Goal: Navigation & Orientation: Understand site structure

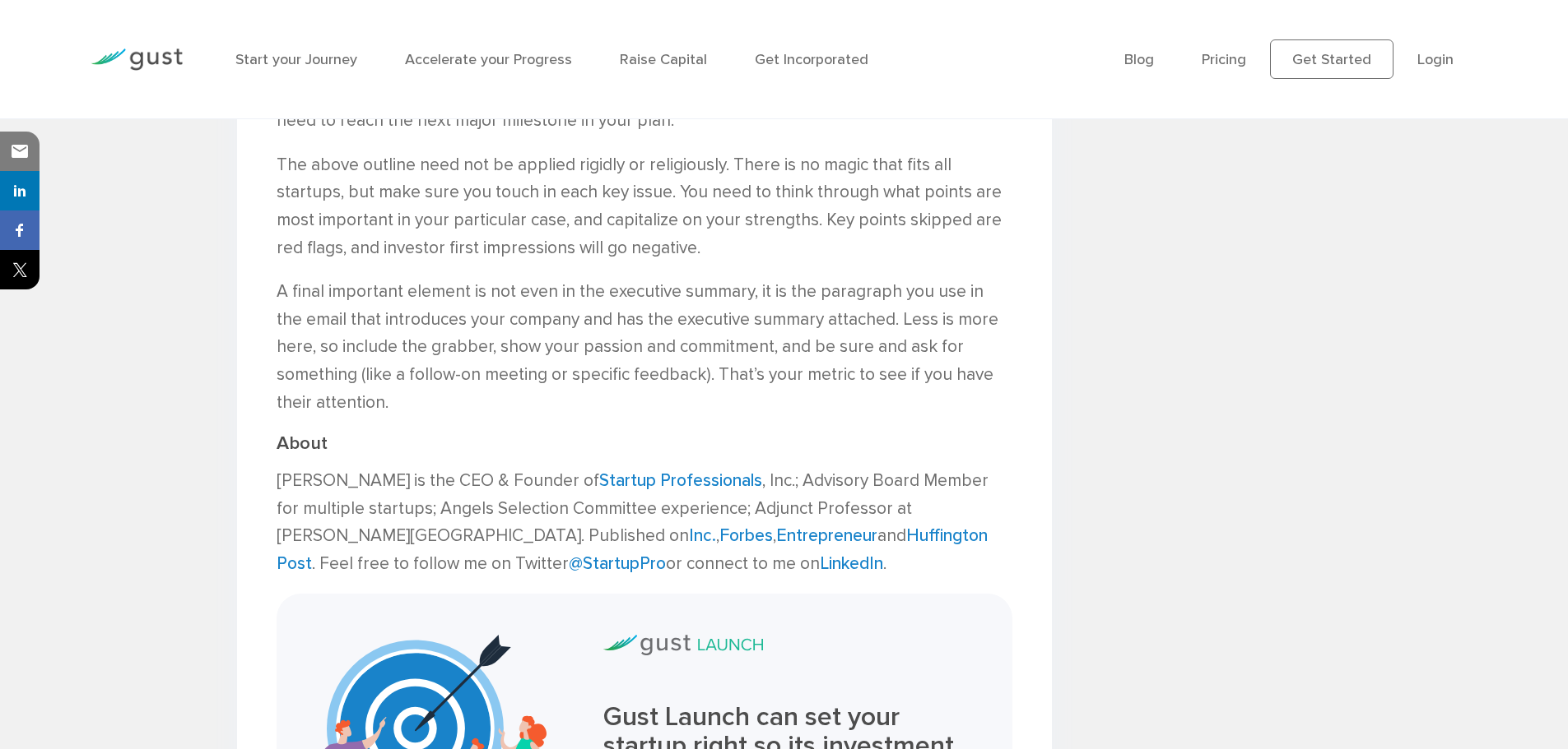
scroll to position [1480, 0]
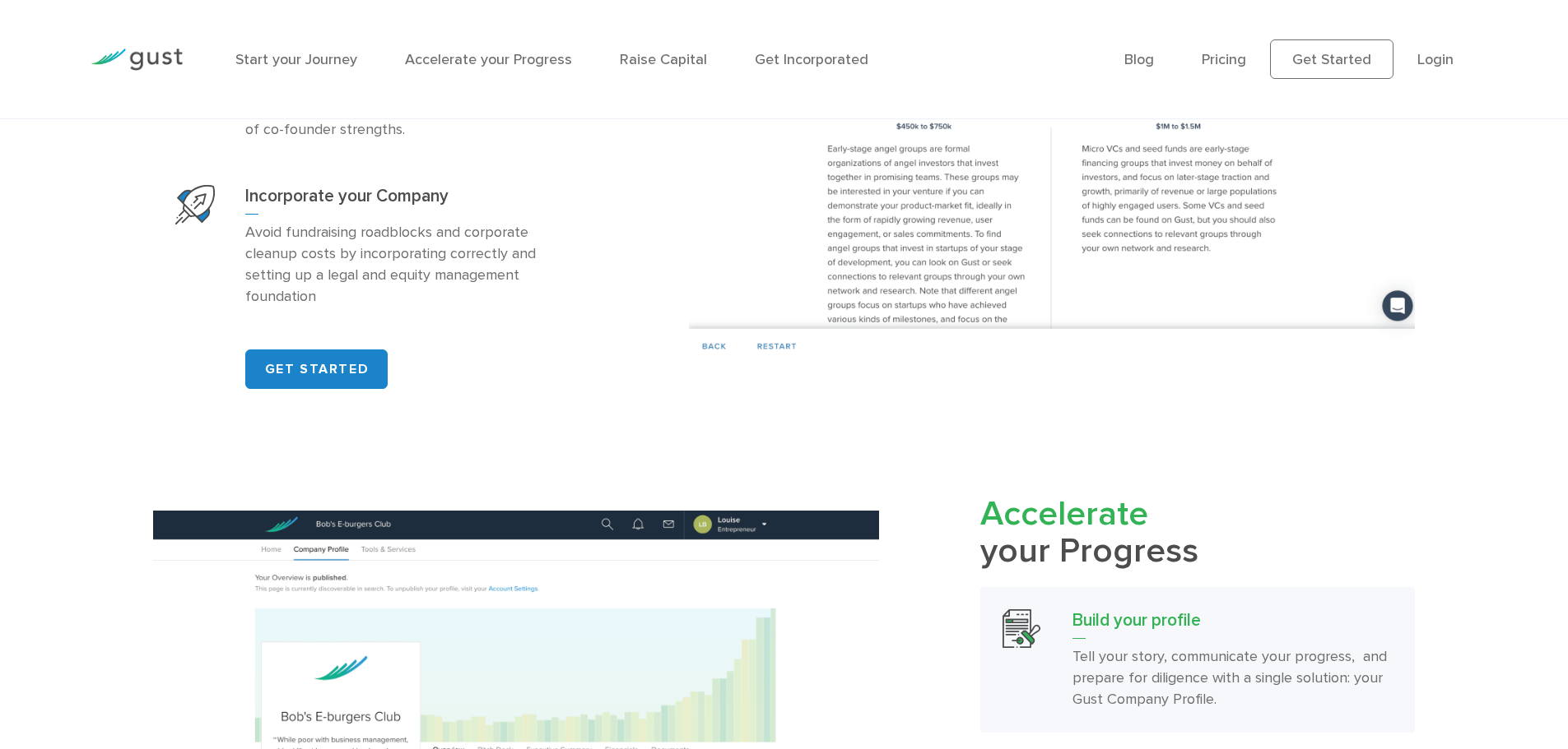
scroll to position [1399, 0]
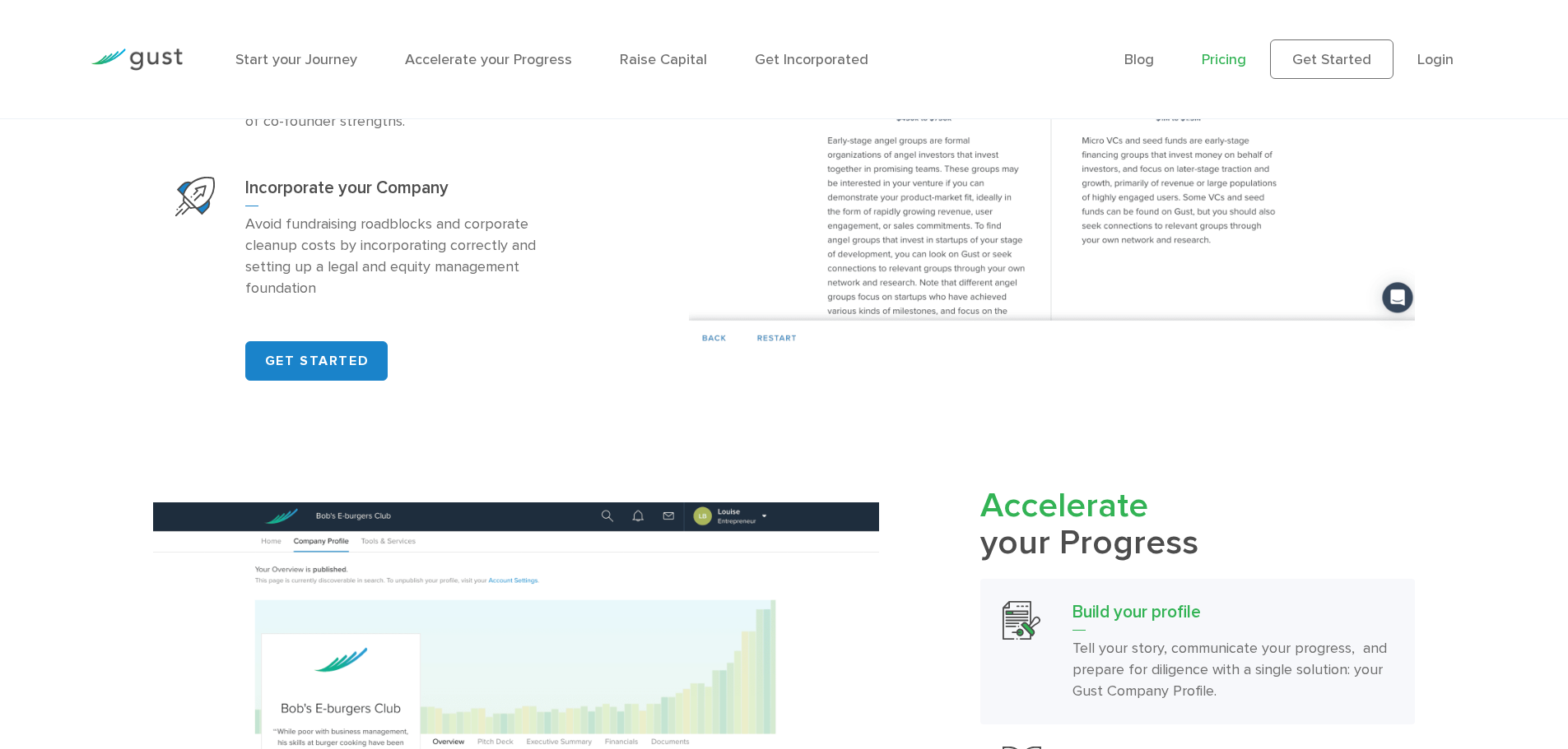
click at [1239, 64] on link "Pricing" at bounding box center [1224, 59] width 45 height 18
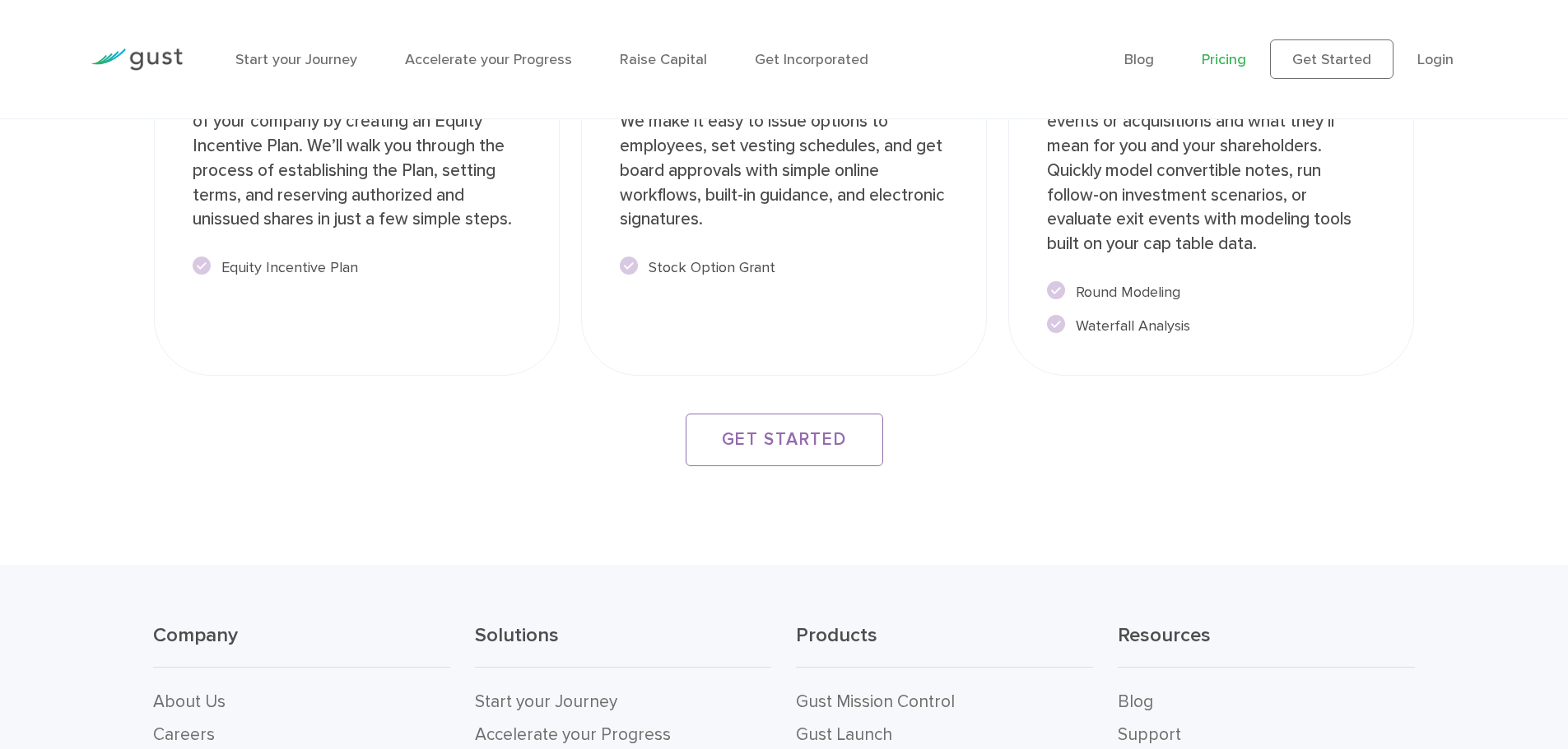
scroll to position [3238, 0]
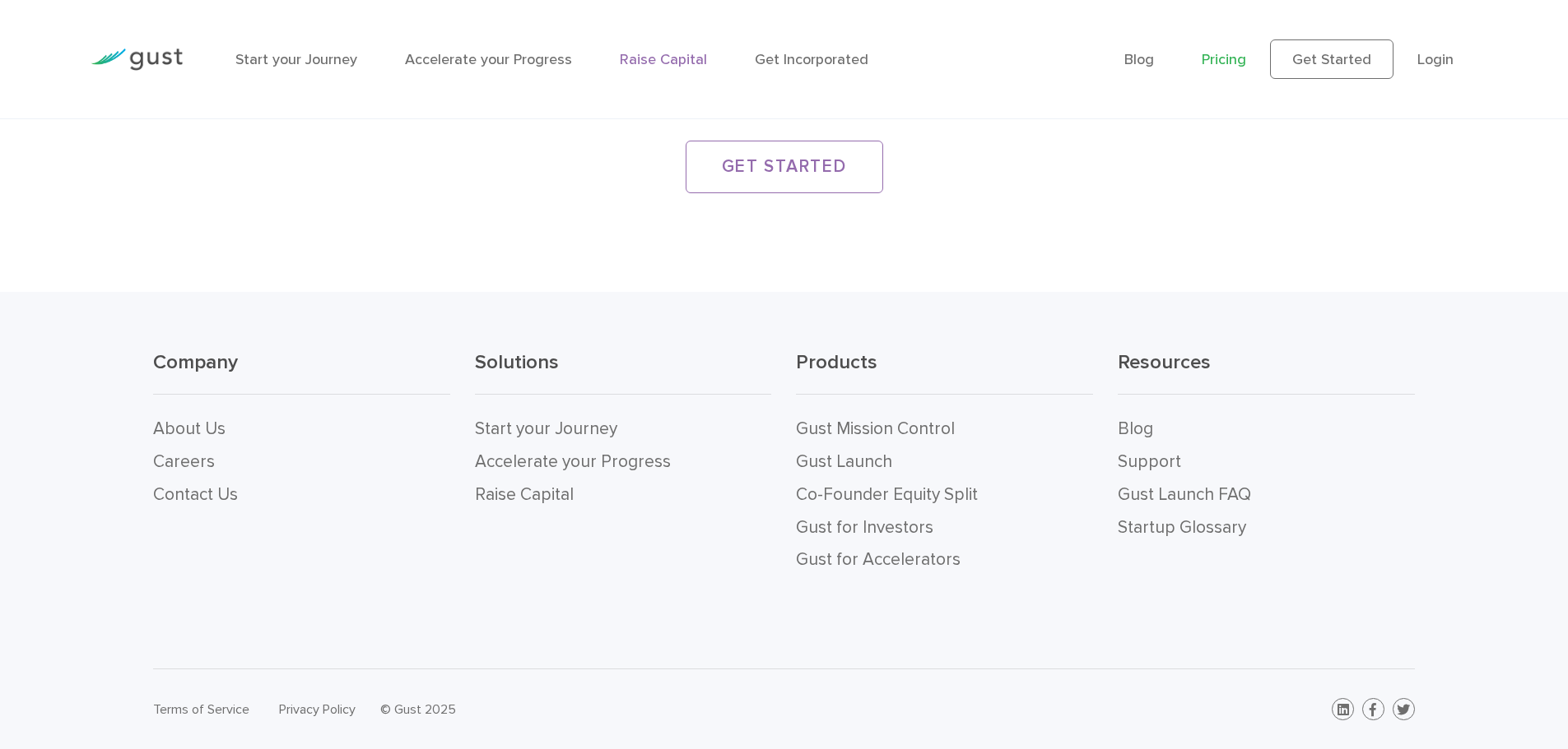
click at [661, 62] on link "Raise Capital" at bounding box center [664, 59] width 88 height 18
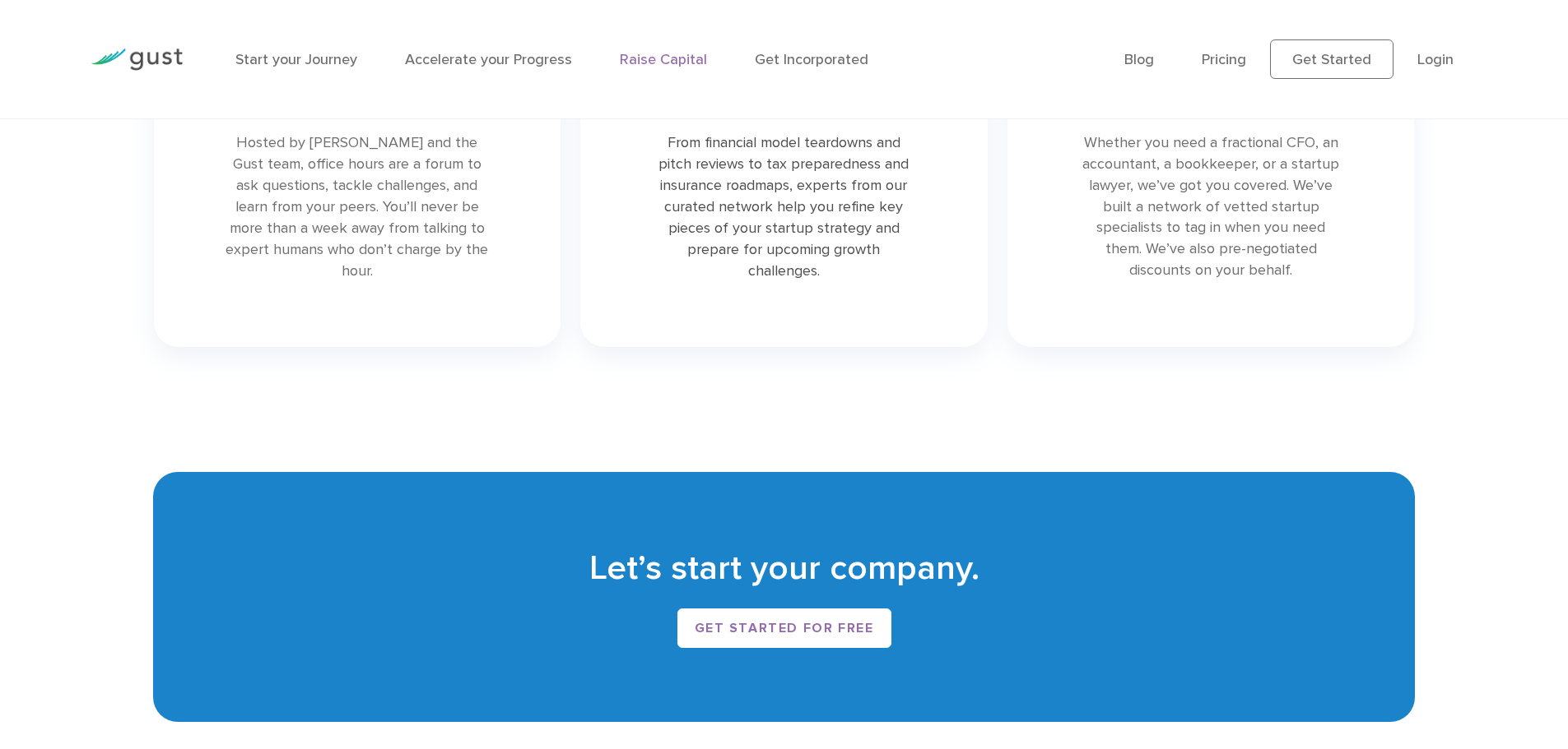
scroll to position [3507, 0]
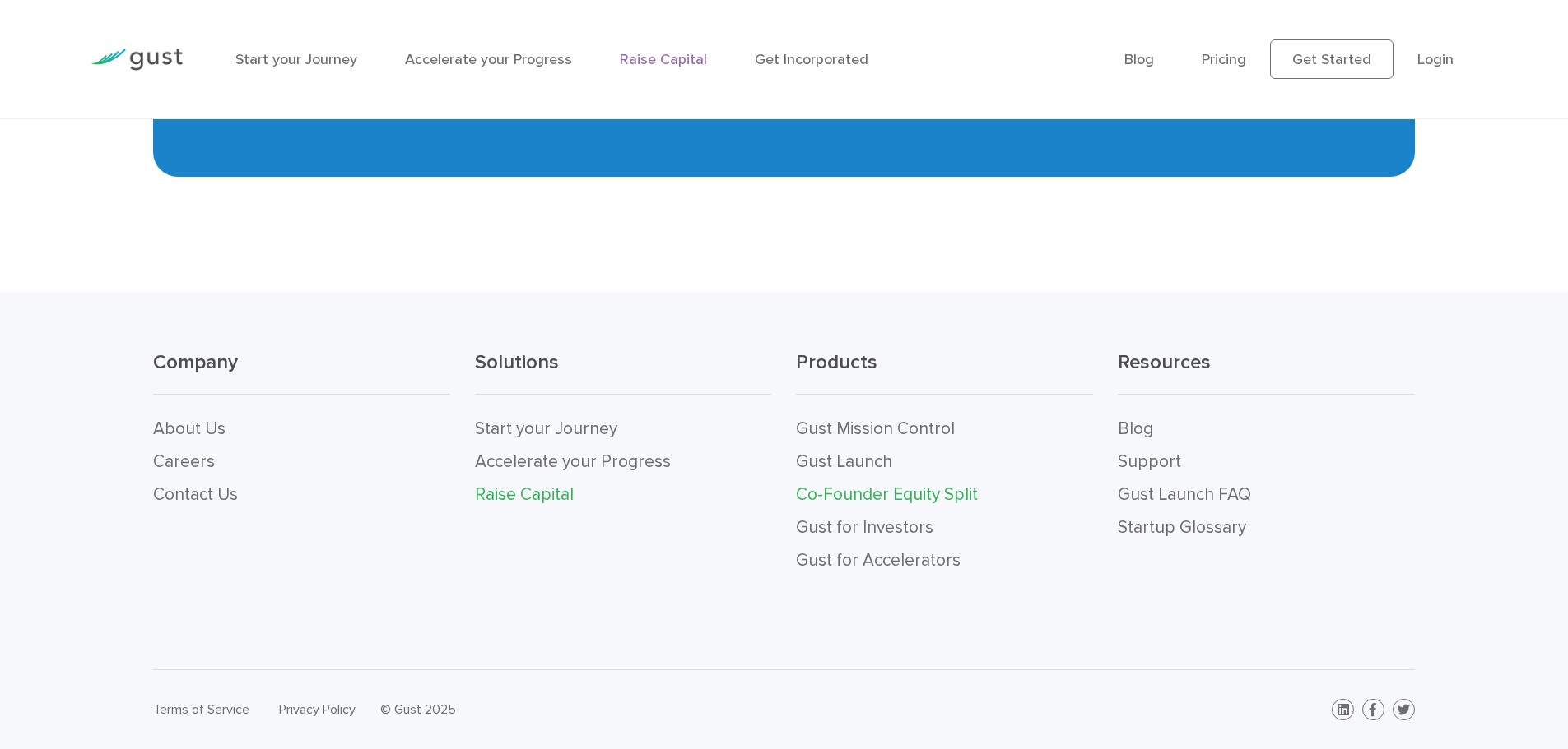
click at [951, 501] on link "Co-Founder Equity Split" at bounding box center [887, 495] width 182 height 20
click at [170, 464] on link "Careers" at bounding box center [183, 462] width 61 height 20
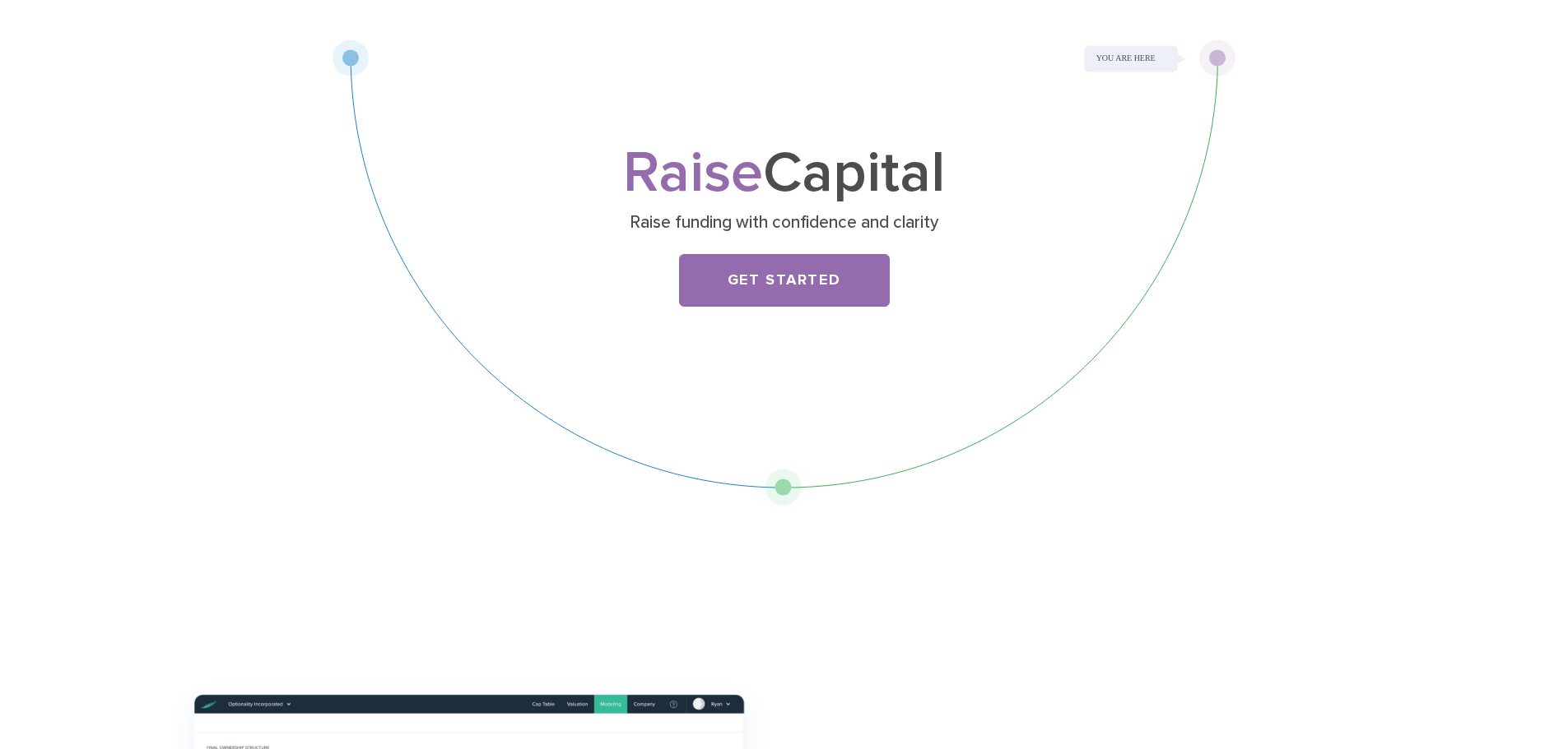
scroll to position [0, 0]
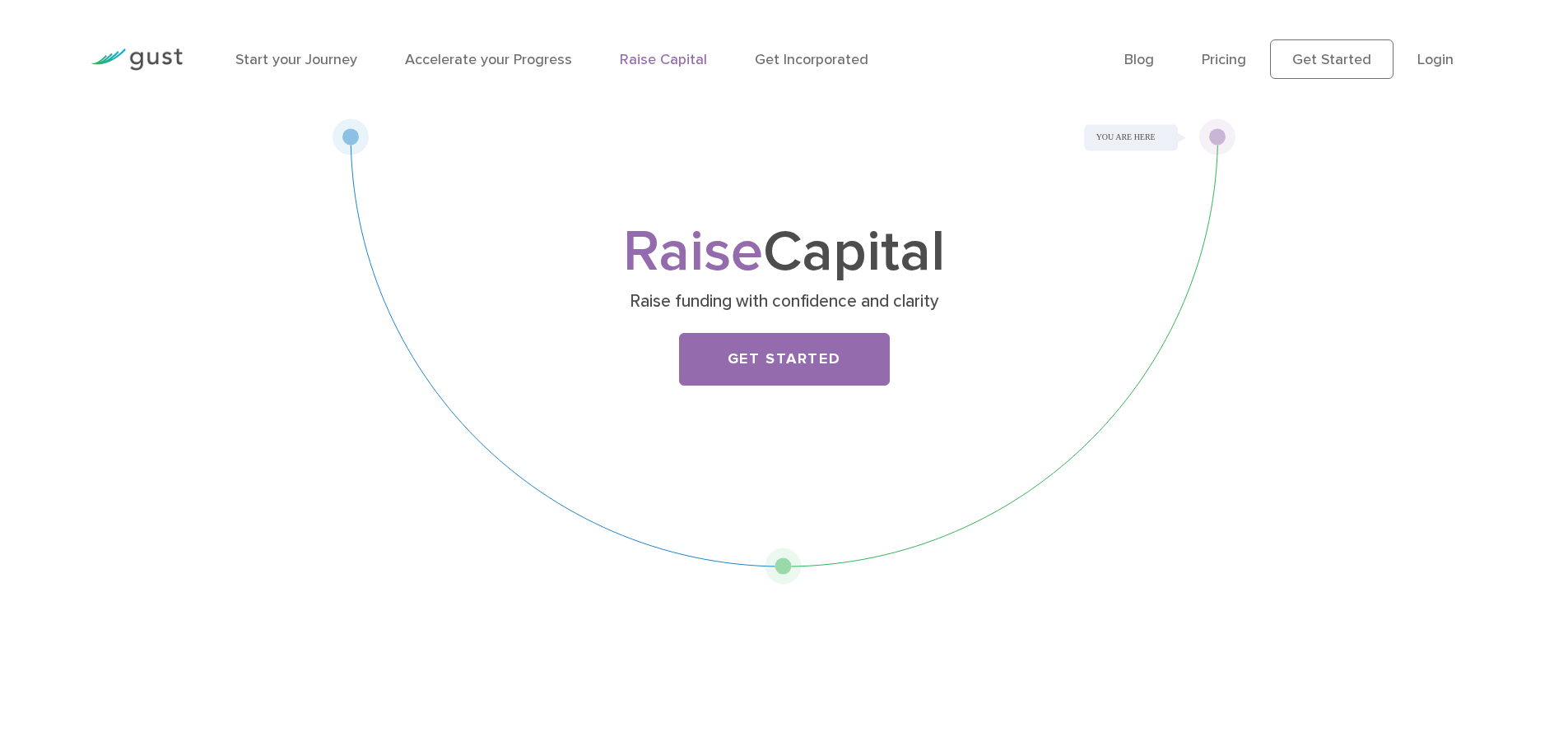
click at [511, 47] on div "Start your Journey Accelerate your Progress Raise Capital Get Incorporated" at bounding box center [668, 58] width 889 height 71
click at [511, 65] on link "Accelerate your Progress" at bounding box center [488, 59] width 167 height 18
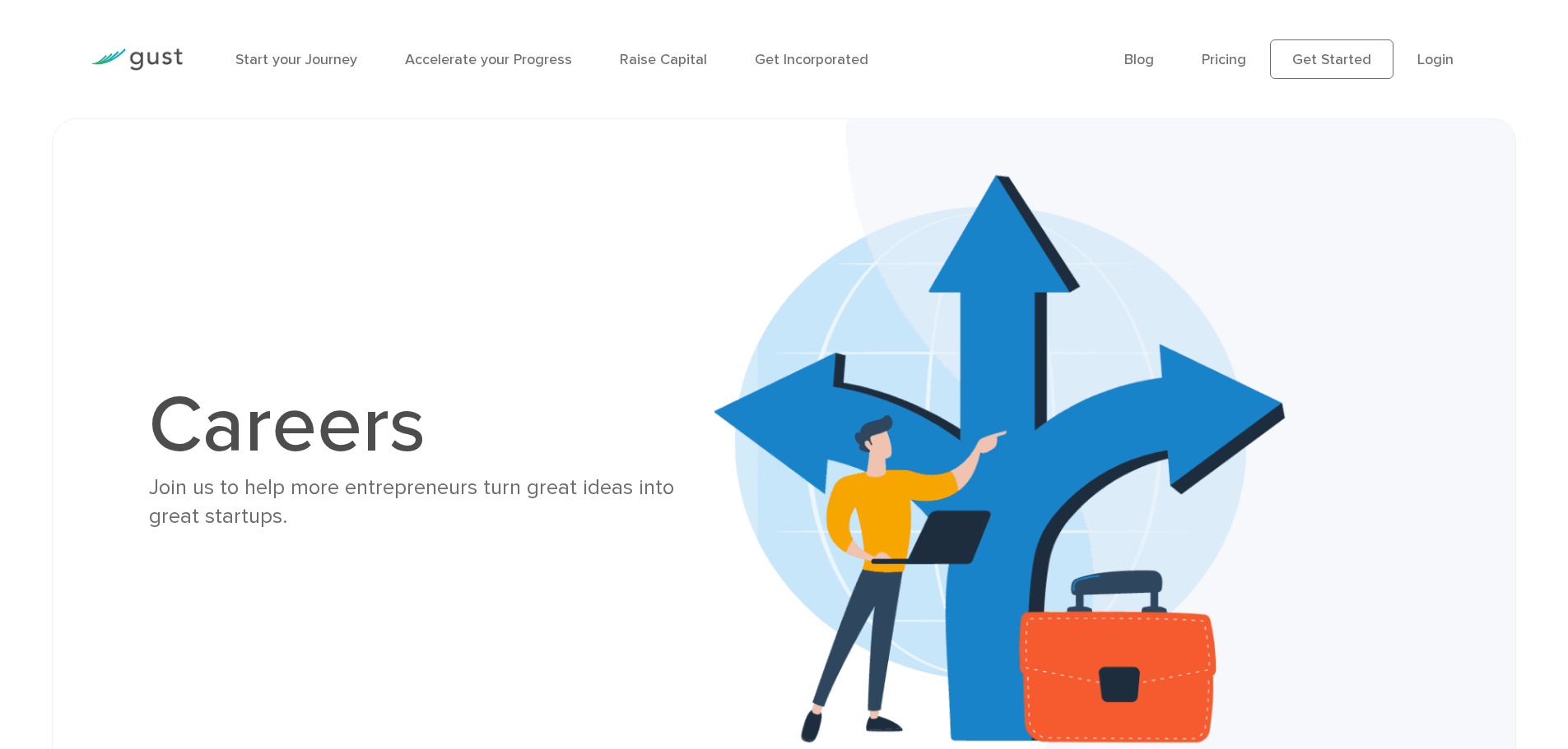
drag, startPoint x: 1106, startPoint y: 673, endPoint x: 917, endPoint y: 226, distance: 485.3
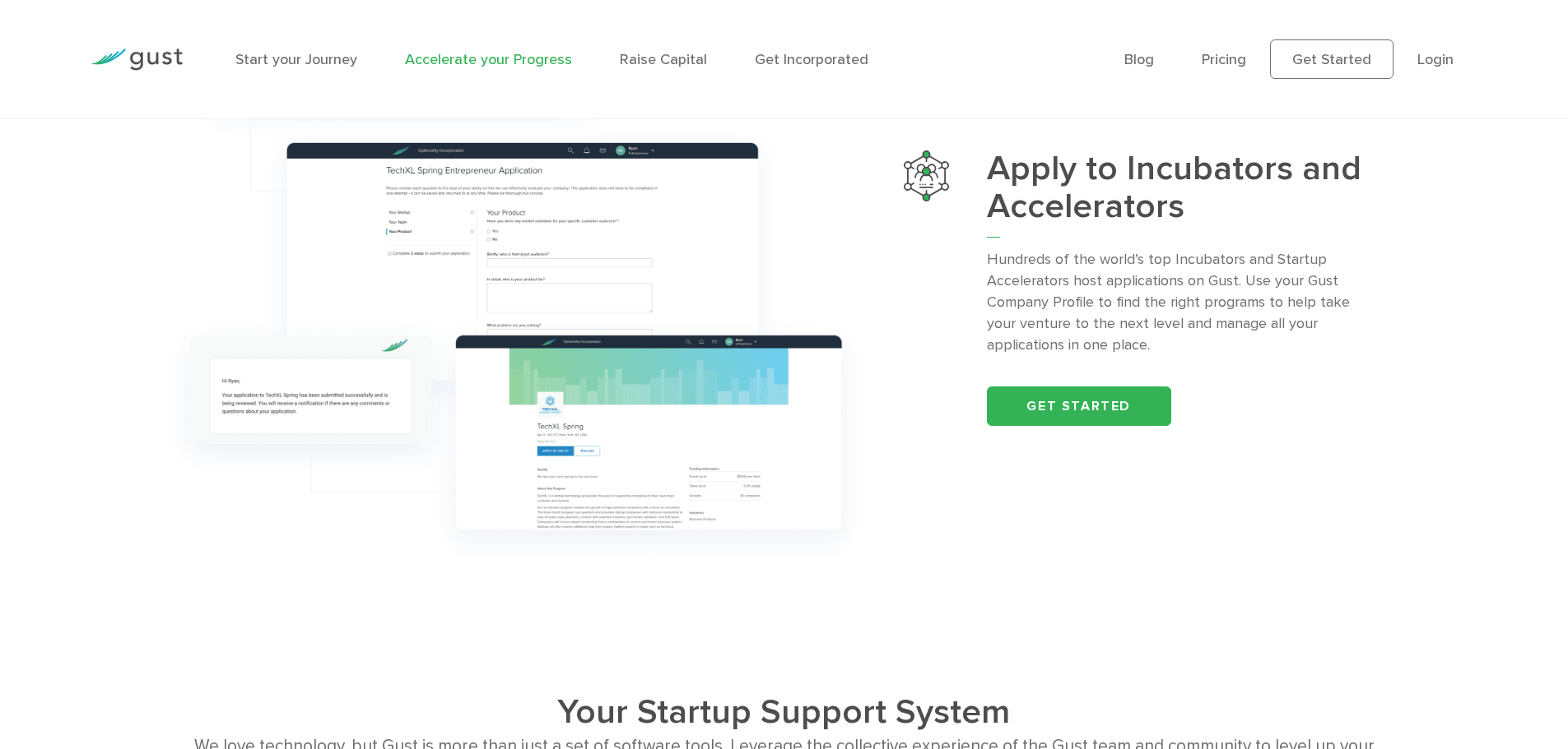
scroll to position [2633, 0]
